Goal: Information Seeking & Learning: Understand process/instructions

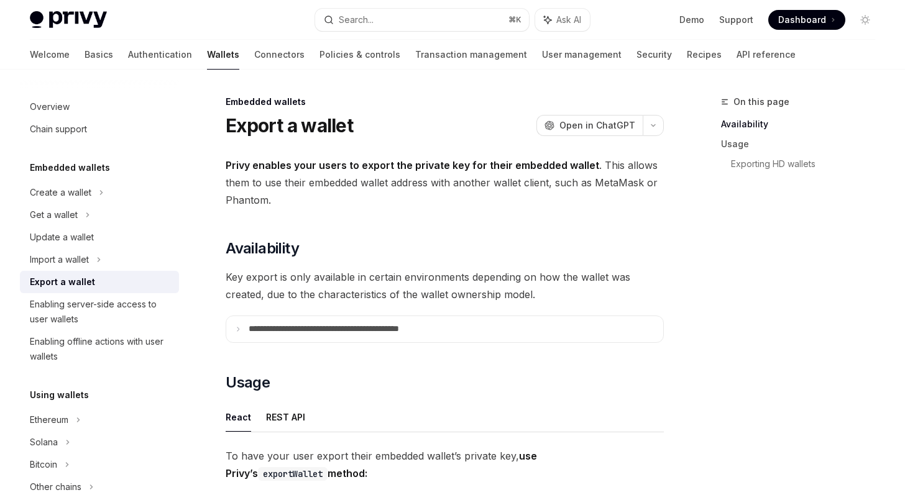
click at [242, 165] on strong "Privy enables your users to export the private key for their embedded wallet" at bounding box center [413, 165] width 374 height 12
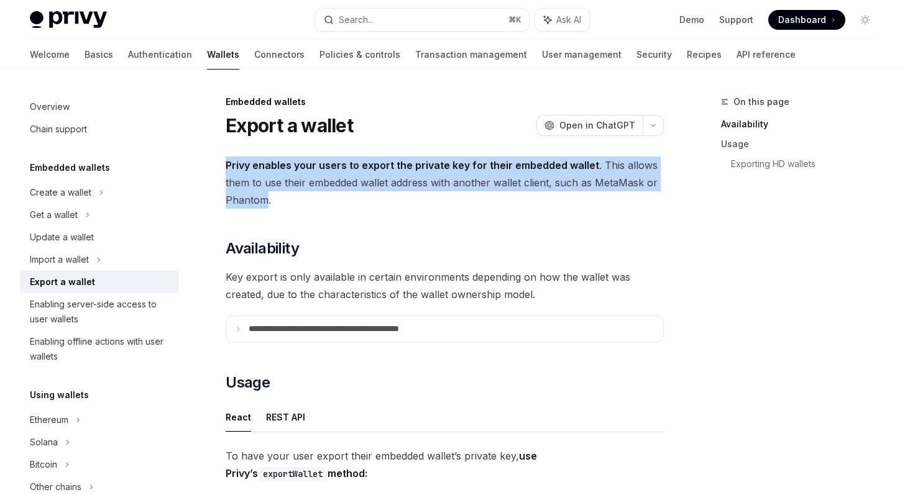
drag, startPoint x: 242, startPoint y: 165, endPoint x: 251, endPoint y: 198, distance: 34.2
click at [251, 198] on span "Privy enables your users to export the private key for their embedded wallet . …" at bounding box center [445, 183] width 438 height 52
drag, startPoint x: 251, startPoint y: 198, endPoint x: 237, endPoint y: 161, distance: 39.1
click at [237, 161] on span "Privy enables your users to export the private key for their embedded wallet . …" at bounding box center [445, 183] width 438 height 52
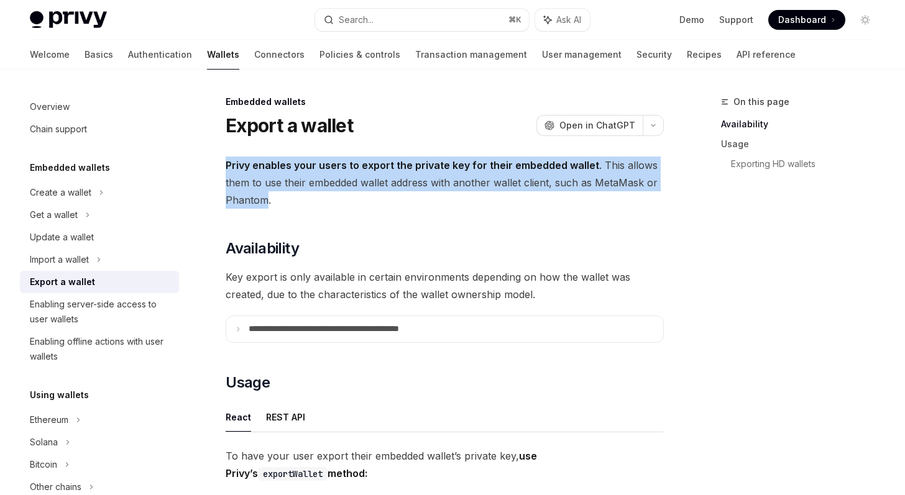
click at [237, 161] on strong "Privy enables your users to export the private key for their embedded wallet" at bounding box center [413, 165] width 374 height 12
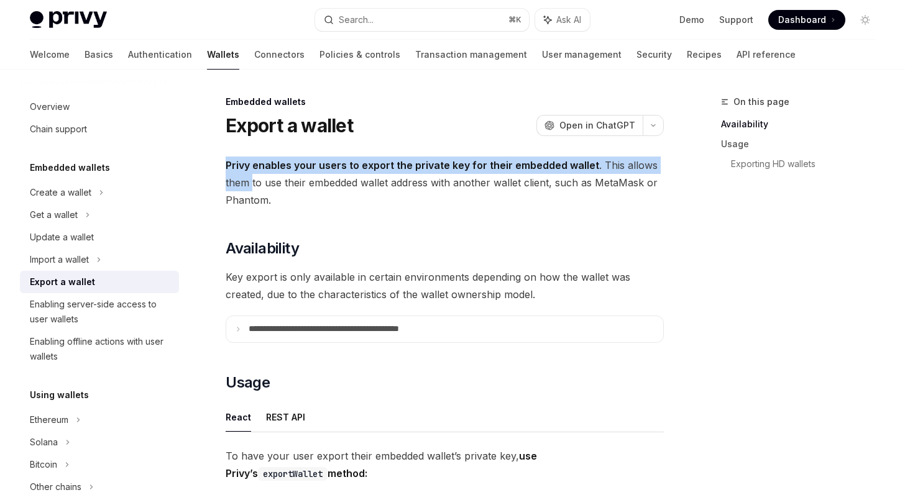
drag, startPoint x: 237, startPoint y: 161, endPoint x: 245, endPoint y: 181, distance: 21.2
click at [245, 182] on span "Privy enables your users to export the private key for their embedded wallet . …" at bounding box center [445, 183] width 438 height 52
click at [245, 181] on span "Privy enables your users to export the private key for their embedded wallet . …" at bounding box center [445, 183] width 438 height 52
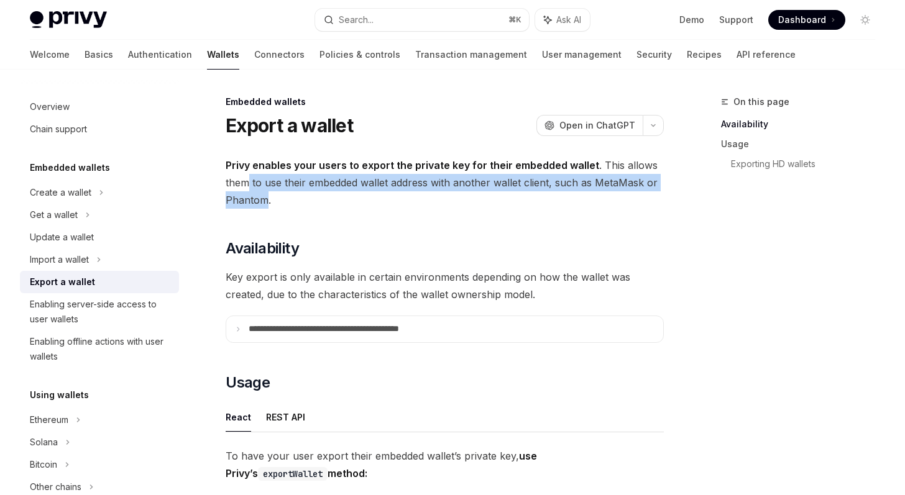
drag, startPoint x: 245, startPoint y: 181, endPoint x: 247, endPoint y: 196, distance: 15.7
click at [247, 196] on span "Privy enables your users to export the private key for their embedded wallet . …" at bounding box center [445, 183] width 438 height 52
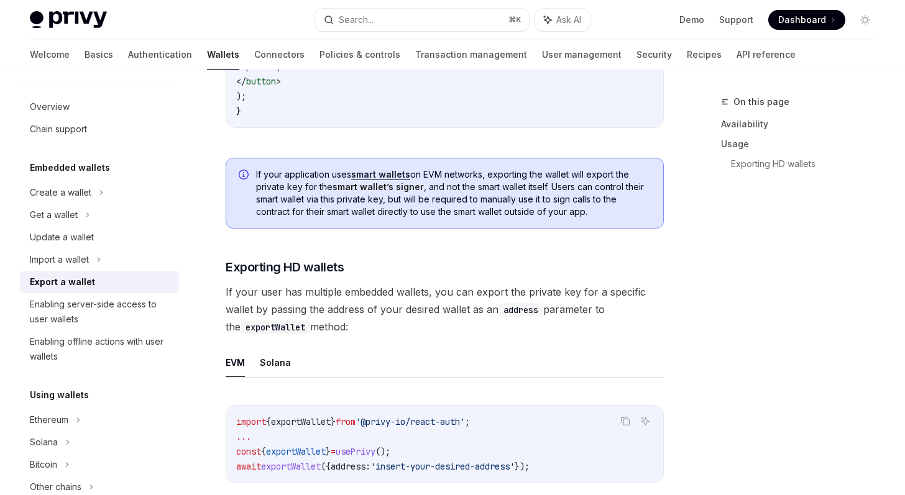
scroll to position [1099, 0]
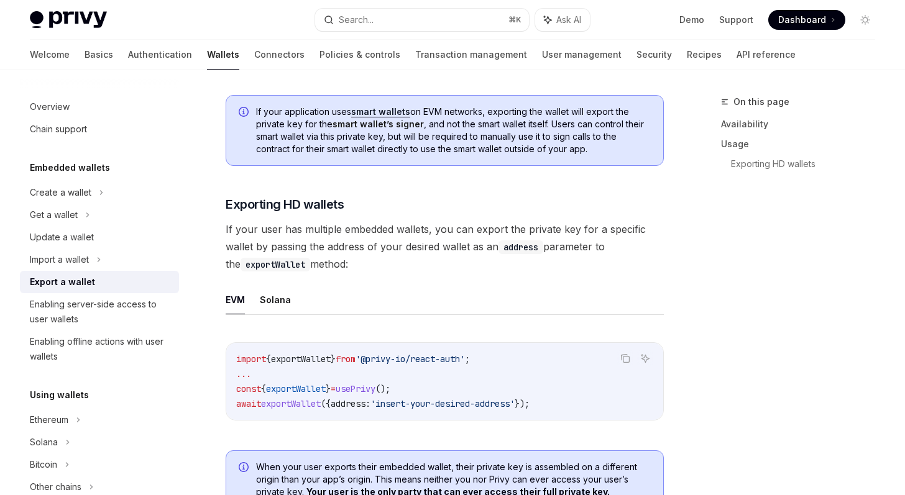
click at [302, 258] on span "If your user has multiple embedded wallets, you can export the private key for …" at bounding box center [445, 247] width 438 height 52
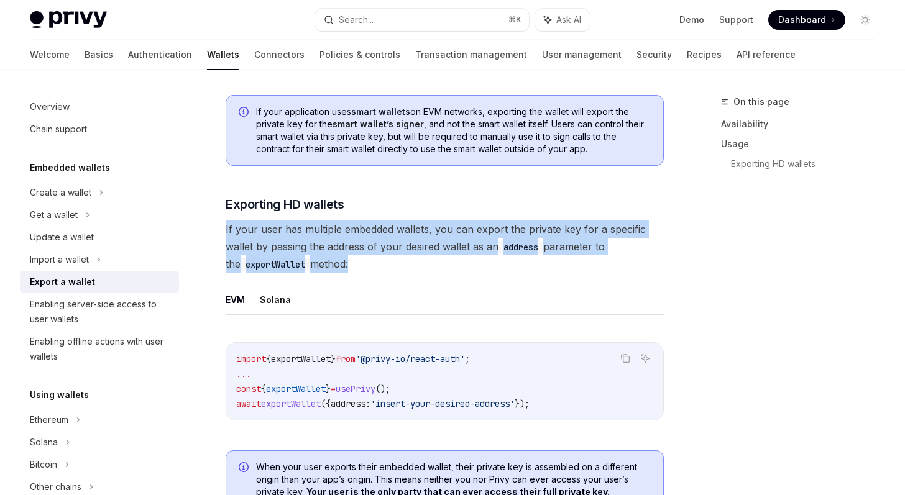
click at [302, 258] on span "If your user has multiple embedded wallets, you can export the private key for …" at bounding box center [445, 247] width 438 height 52
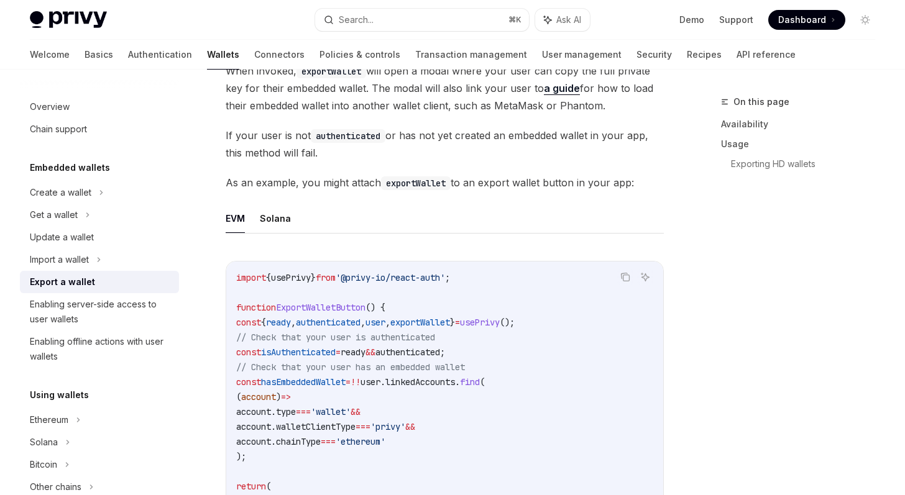
scroll to position [565, 0]
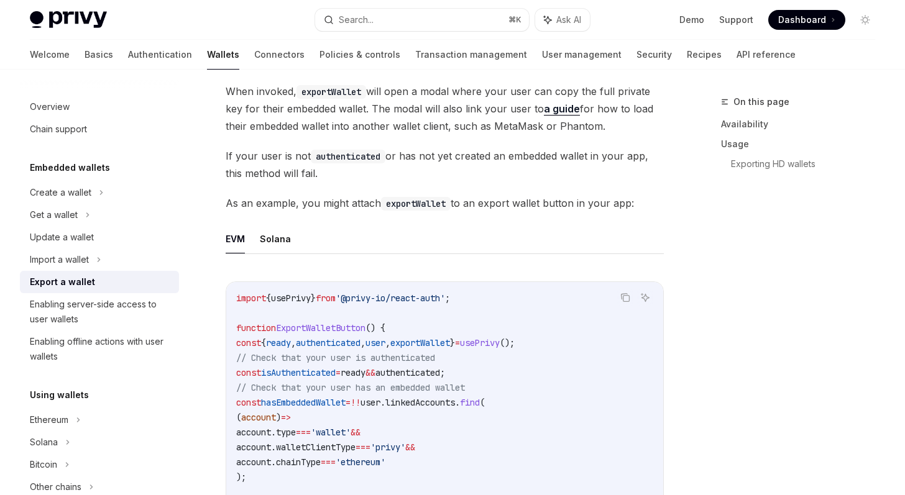
click at [415, 157] on span "If your user is not authenticated or has not yet created an embedded wallet in …" at bounding box center [445, 164] width 438 height 35
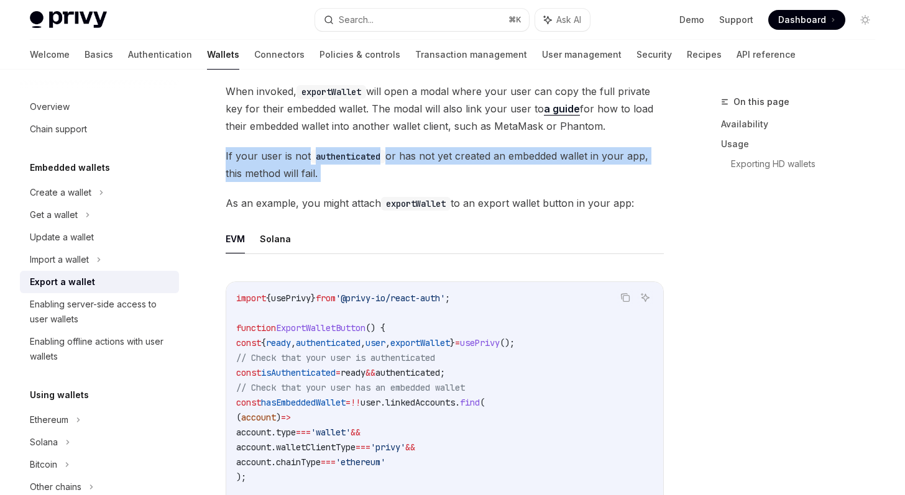
click at [415, 157] on span "If your user is not authenticated or has not yet created an embedded wallet in …" at bounding box center [445, 164] width 438 height 35
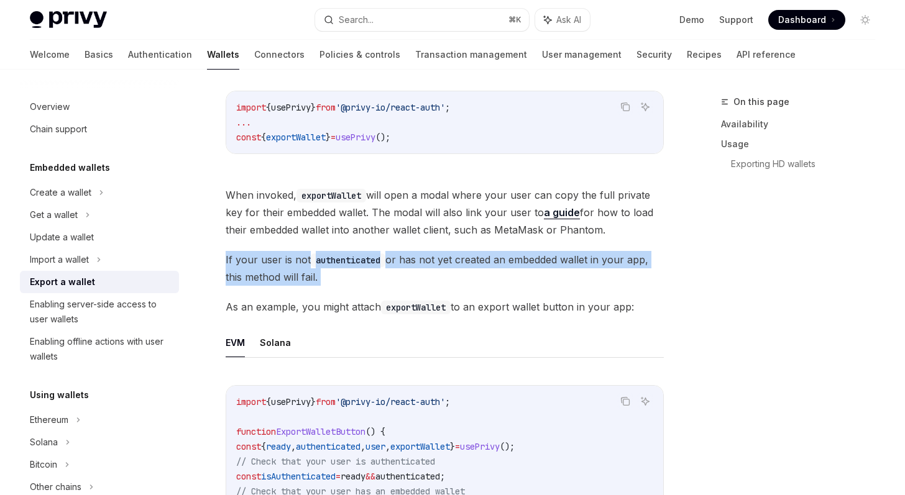
scroll to position [370, 0]
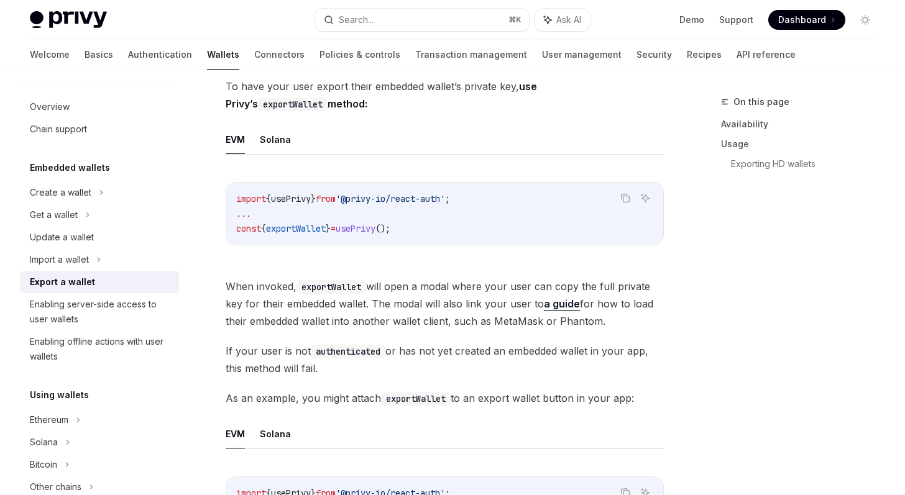
click at [346, 289] on code "exportWallet" at bounding box center [332, 287] width 70 height 14
click at [382, 306] on span "When invoked, exportWallet will open a modal where your user can copy the full …" at bounding box center [445, 304] width 438 height 52
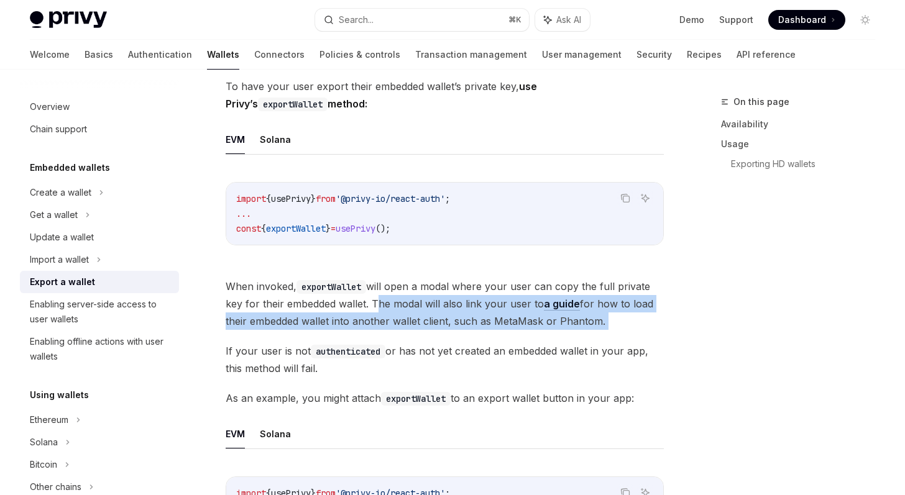
drag, startPoint x: 382, startPoint y: 306, endPoint x: 627, endPoint y: 325, distance: 245.6
click at [627, 325] on span "When invoked, exportWallet will open a modal where your user can copy the full …" at bounding box center [445, 304] width 438 height 52
drag, startPoint x: 627, startPoint y: 325, endPoint x: 382, endPoint y: 306, distance: 245.6
click at [382, 306] on span "When invoked, exportWallet will open a modal where your user can copy the full …" at bounding box center [445, 304] width 438 height 52
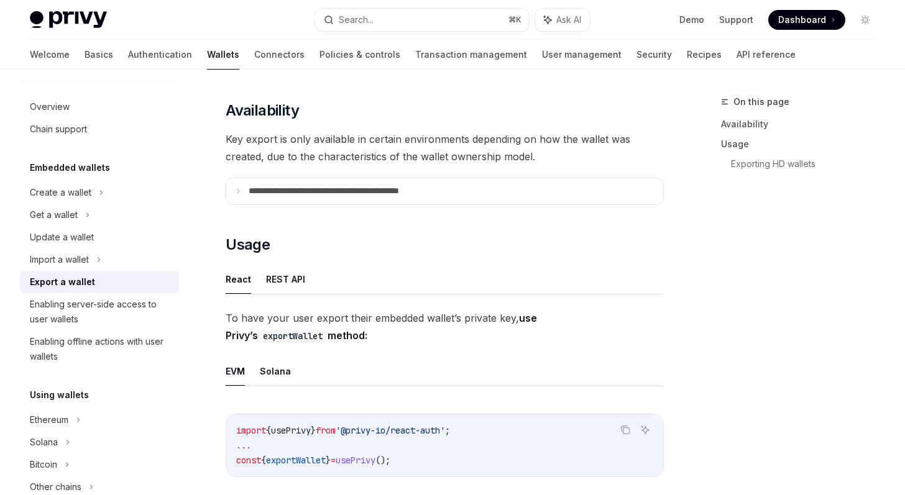
scroll to position [0, 0]
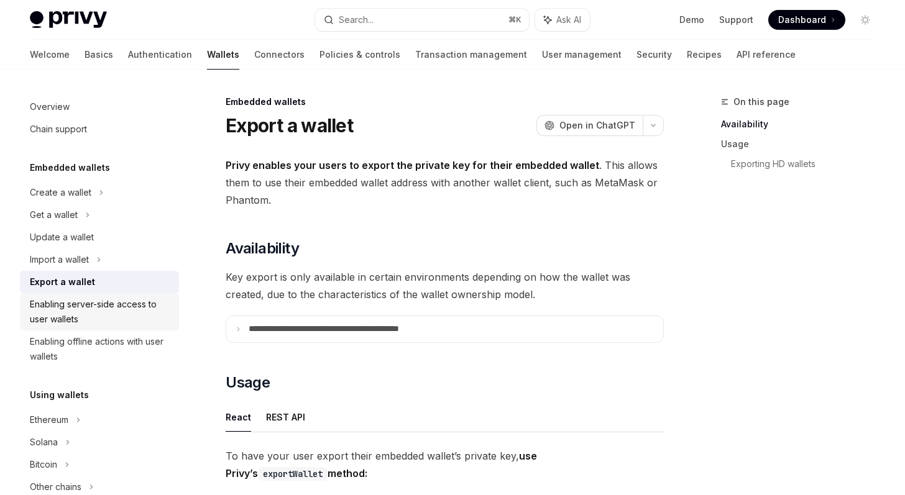
click at [100, 308] on div "Enabling server-side access to user wallets" at bounding box center [101, 312] width 142 height 30
type textarea "*"
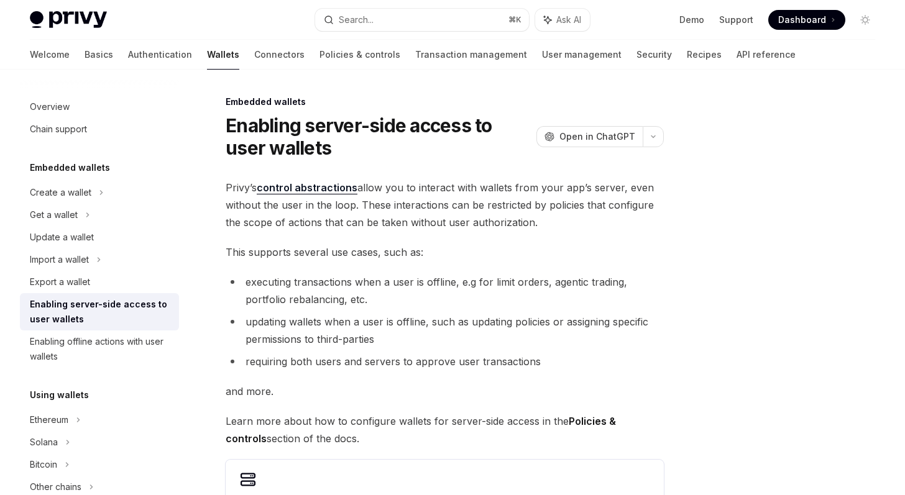
click at [364, 206] on span "Privy’s control abstractions allow you to interact with wallets from your app’s…" at bounding box center [445, 205] width 438 height 52
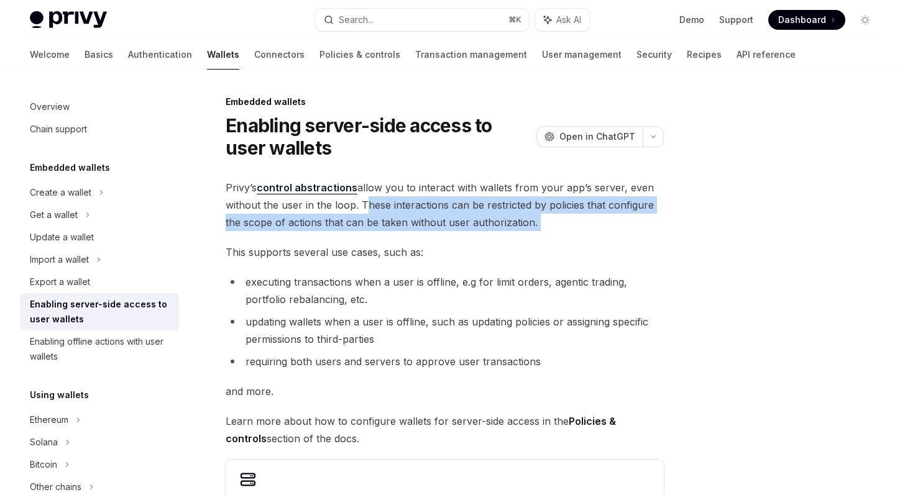
drag, startPoint x: 364, startPoint y: 206, endPoint x: 534, endPoint y: 217, distance: 170.7
click at [534, 218] on span "Privy’s control abstractions allow you to interact with wallets from your app’s…" at bounding box center [445, 205] width 438 height 52
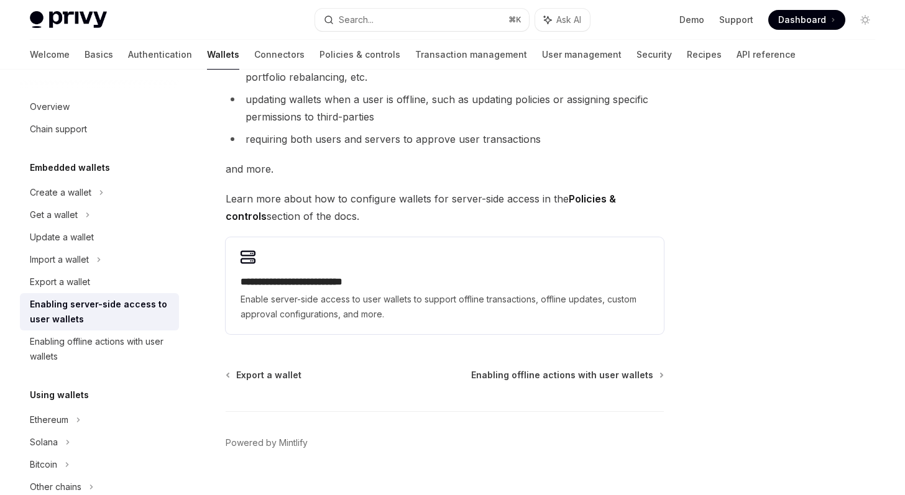
scroll to position [225, 0]
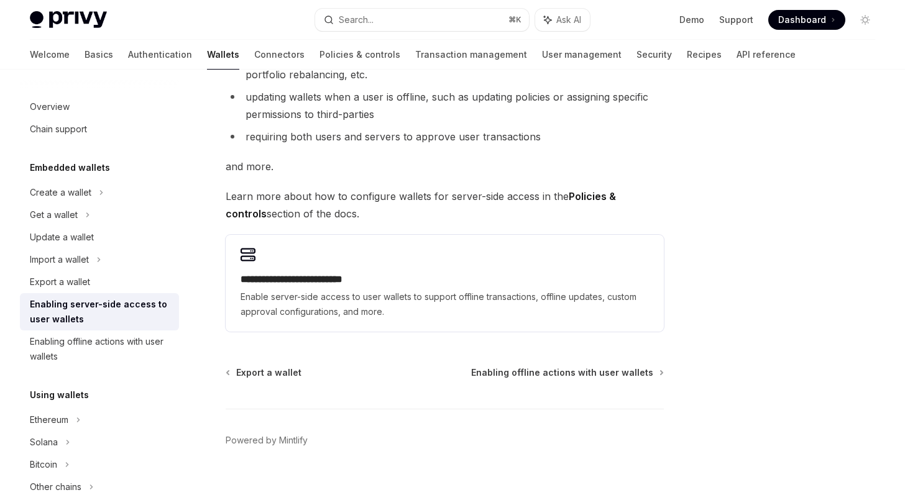
click at [715, 157] on div at bounding box center [790, 294] width 189 height 401
